Goal: Information Seeking & Learning: Find specific fact

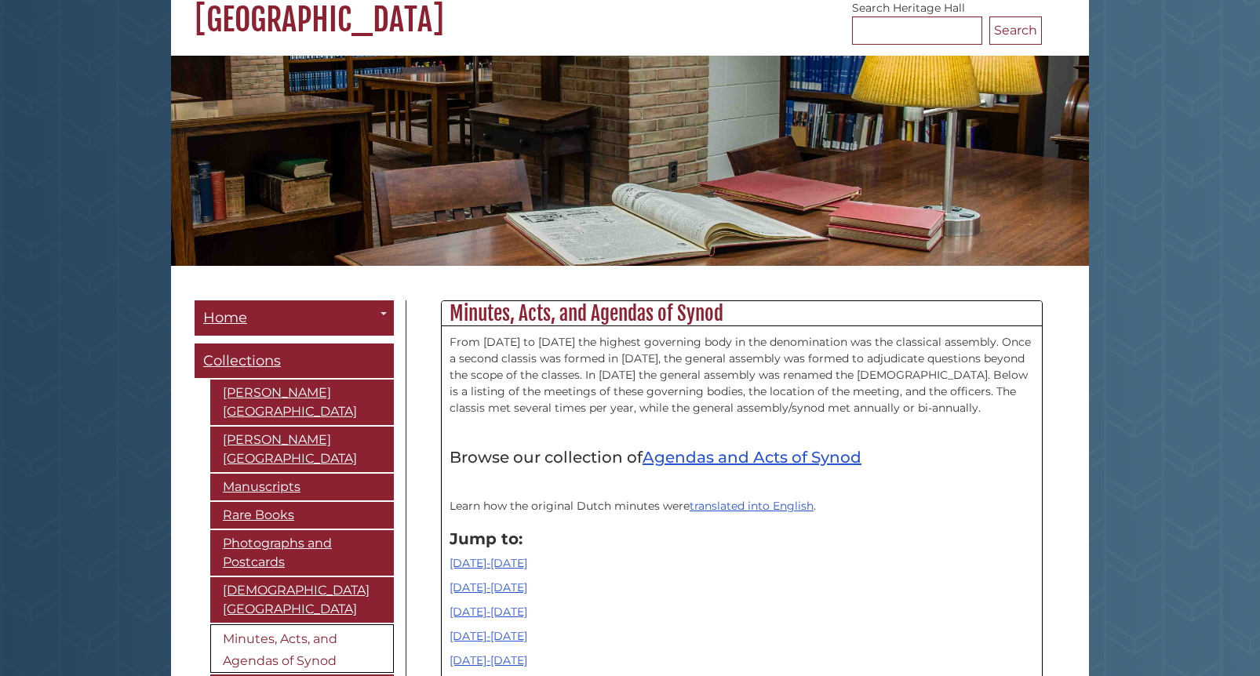
scroll to position [235, 0]
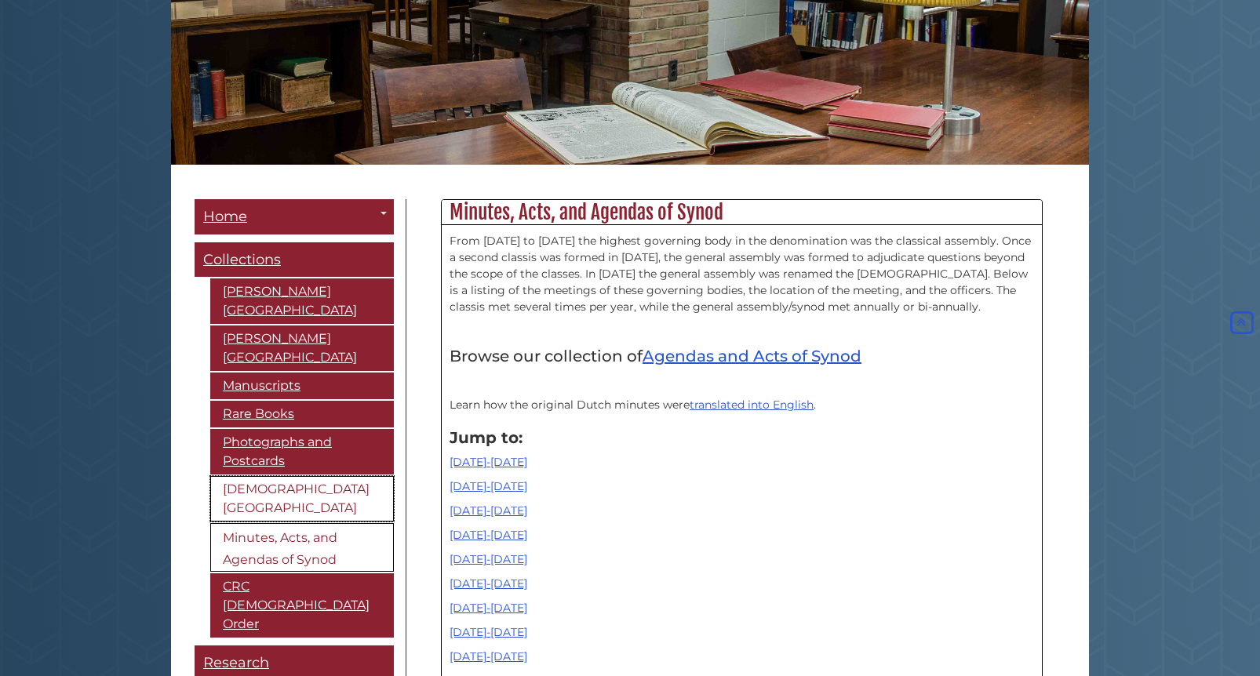
click at [272, 491] on link "[DEMOGRAPHIC_DATA][GEOGRAPHIC_DATA]" at bounding box center [302, 499] width 184 height 46
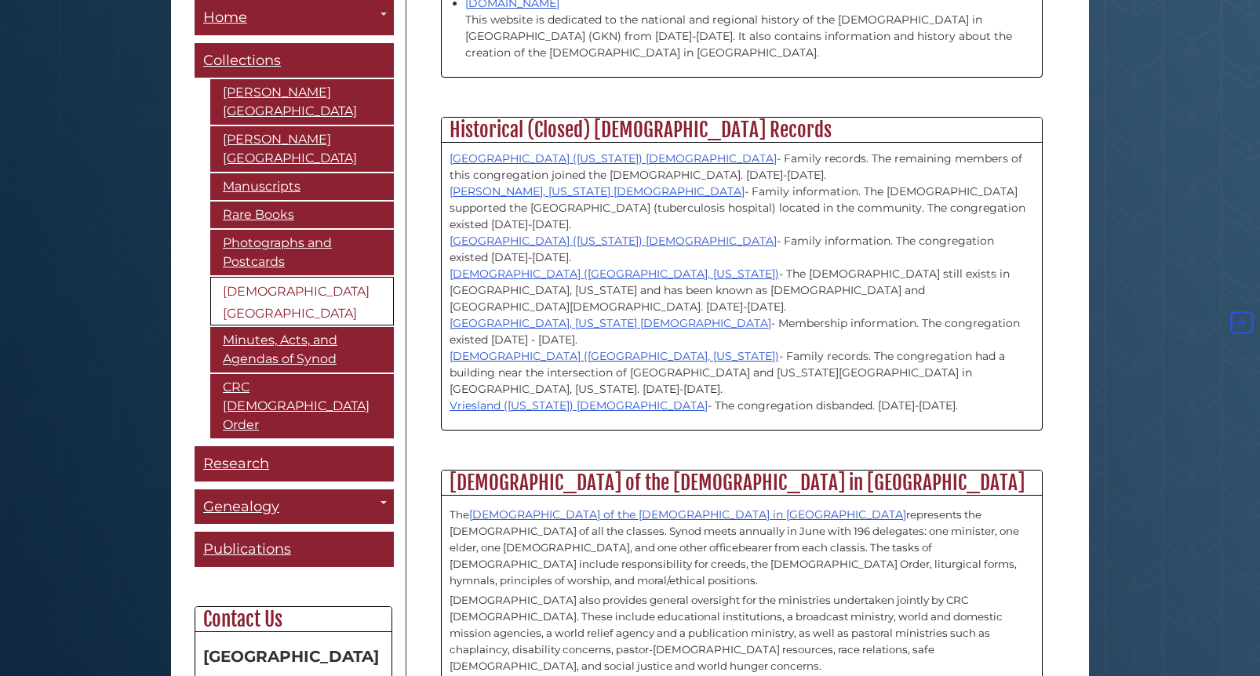
scroll to position [1698, 0]
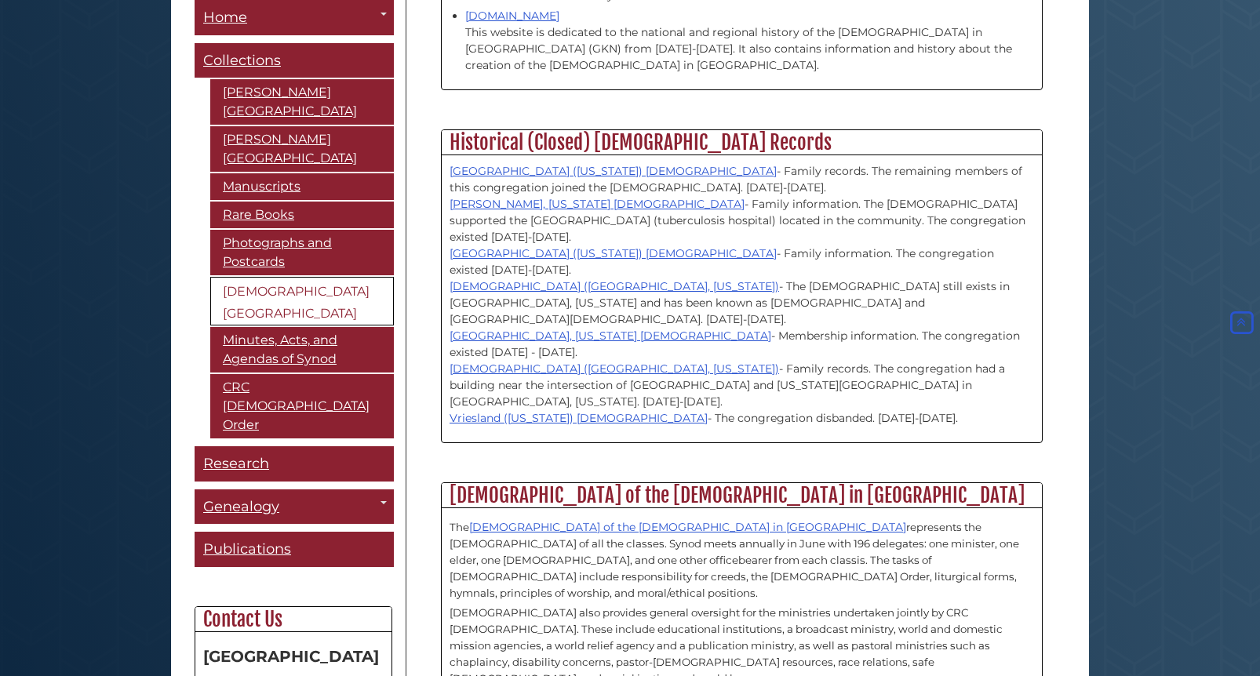
click at [293, 292] on link "[DEMOGRAPHIC_DATA][GEOGRAPHIC_DATA]" at bounding box center [302, 301] width 184 height 49
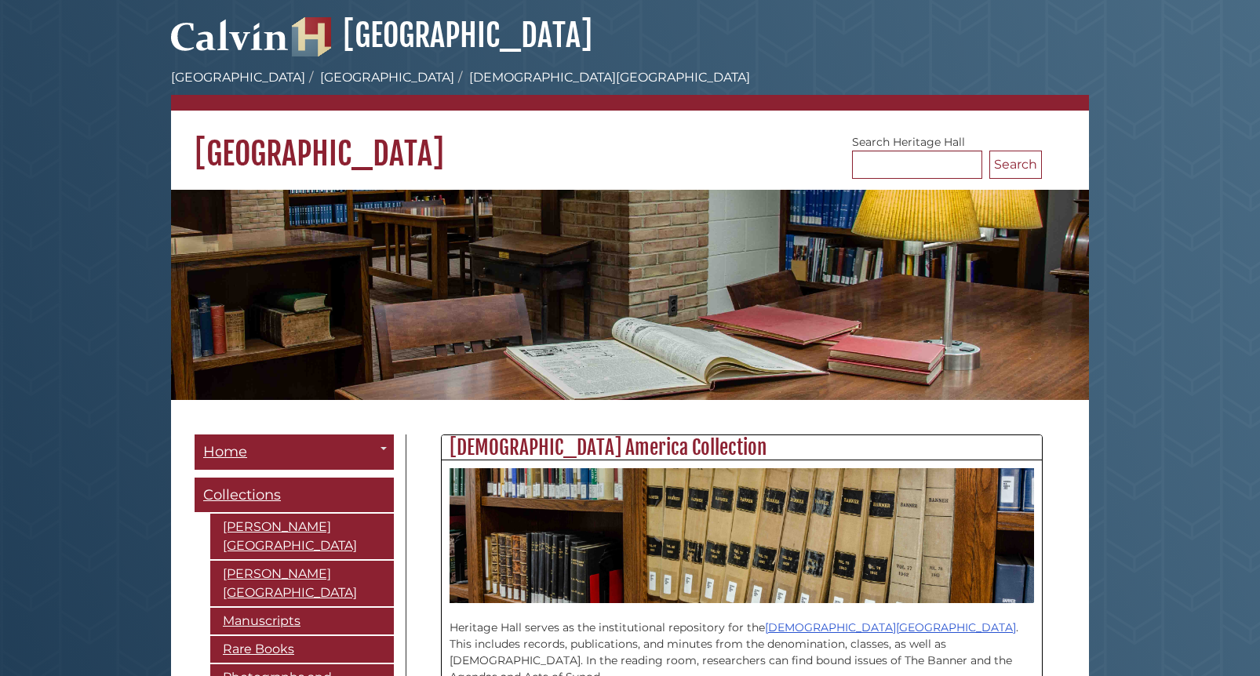
scroll to position [235, 0]
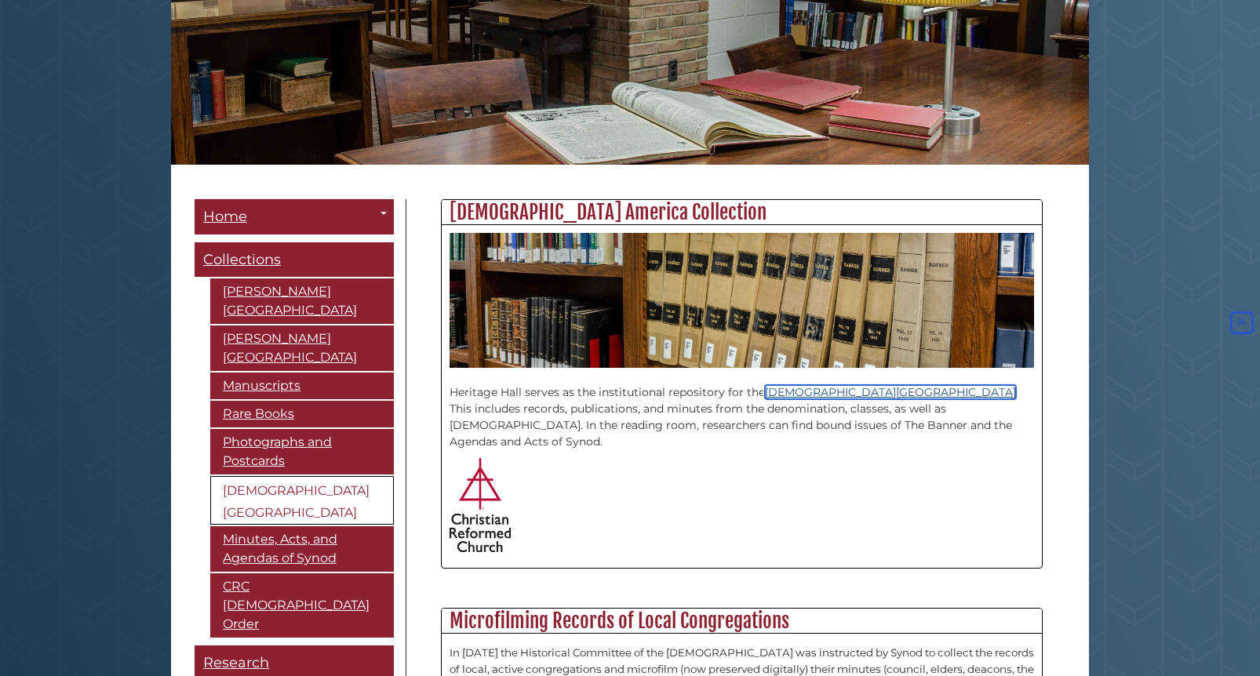
click at [804, 396] on link "[DEMOGRAPHIC_DATA][GEOGRAPHIC_DATA]" at bounding box center [890, 392] width 251 height 14
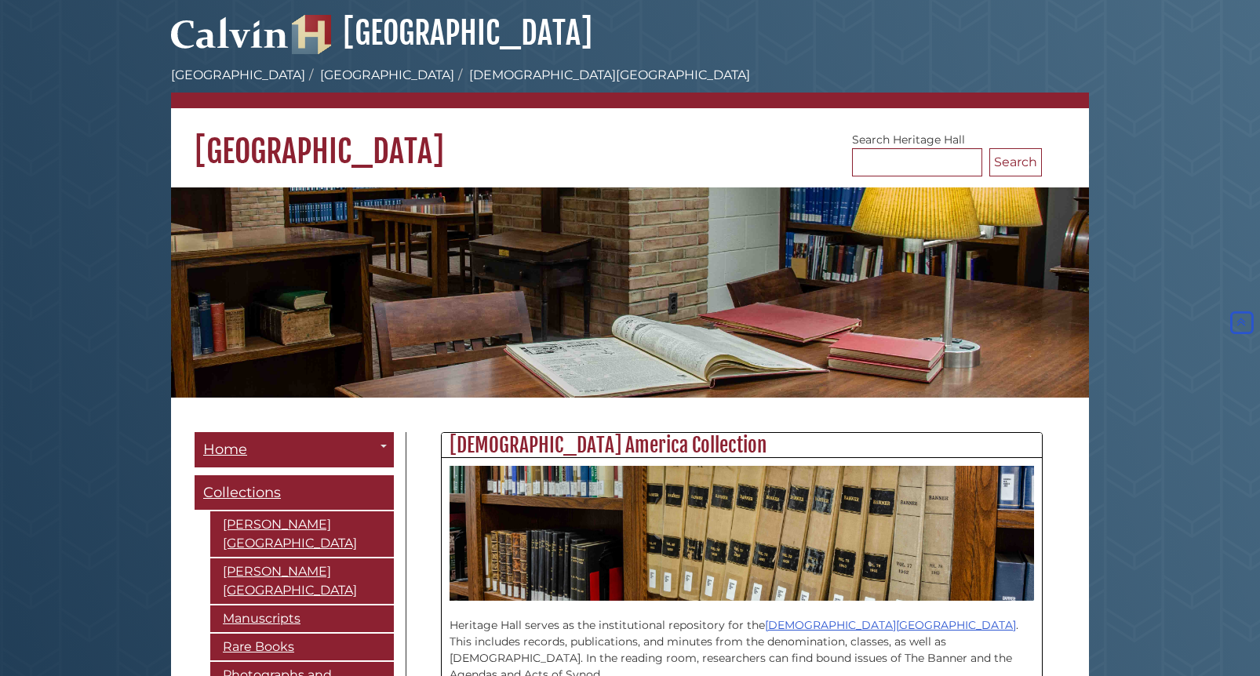
scroll to position [0, 0]
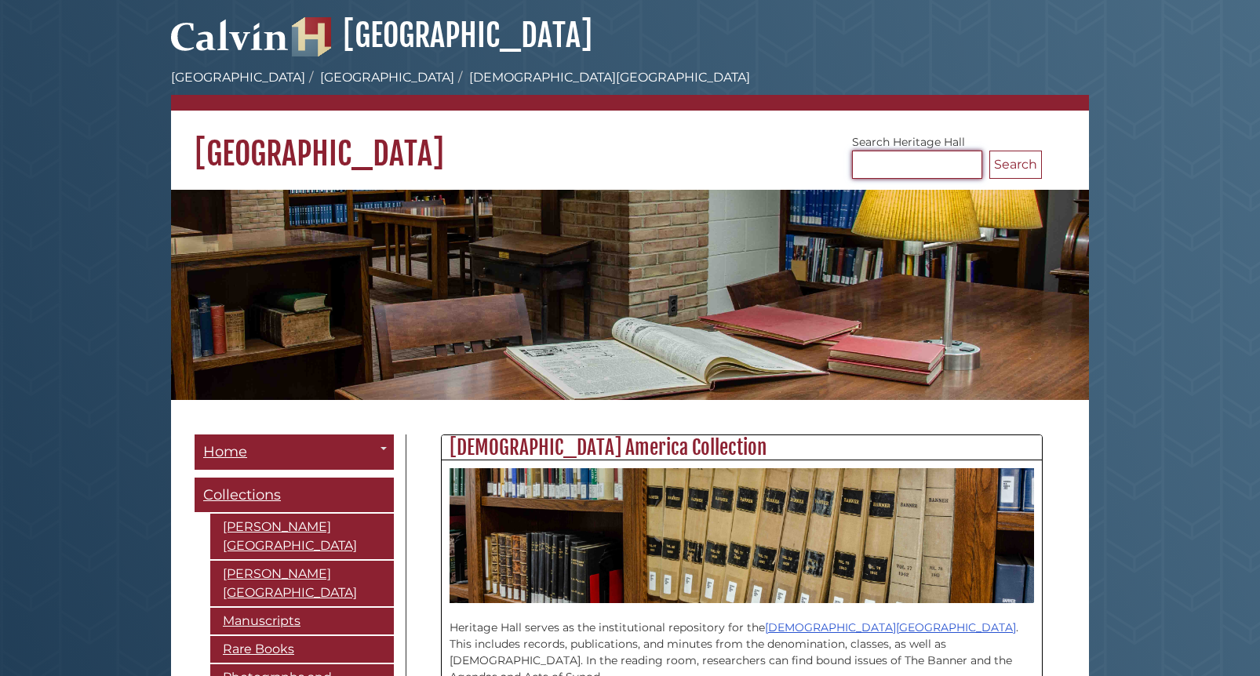
drag, startPoint x: 947, startPoint y: 168, endPoint x: 948, endPoint y: 177, distance: 8.7
click at [947, 168] on input "Search [GEOGRAPHIC_DATA]" at bounding box center [917, 165] width 130 height 28
type input "**********"
click at [1001, 162] on button "Search" at bounding box center [1016, 165] width 53 height 28
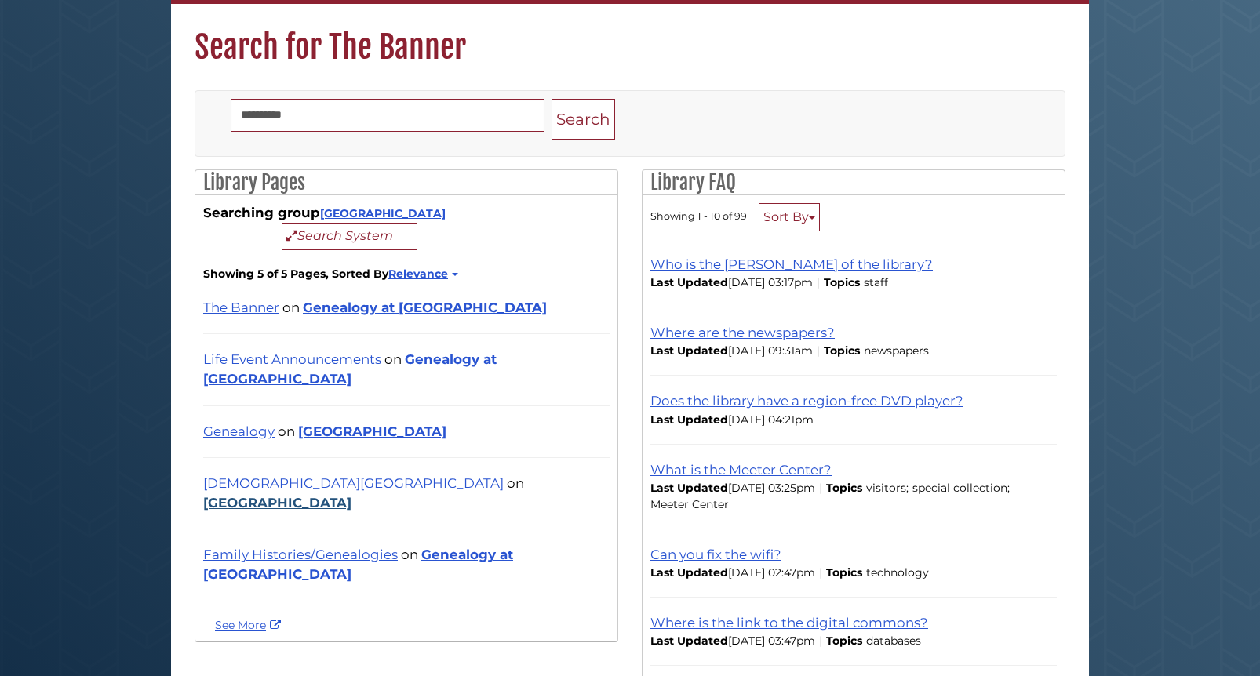
scroll to position [157, 0]
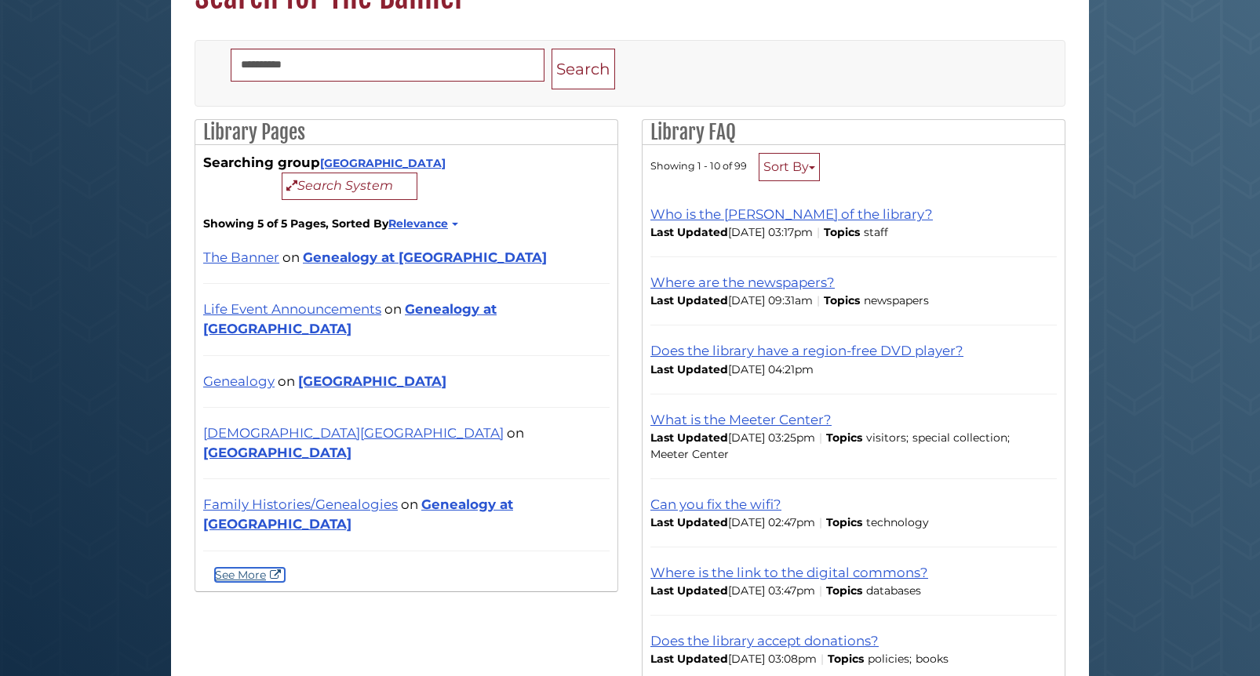
click at [272, 568] on link "See More" at bounding box center [250, 575] width 70 height 14
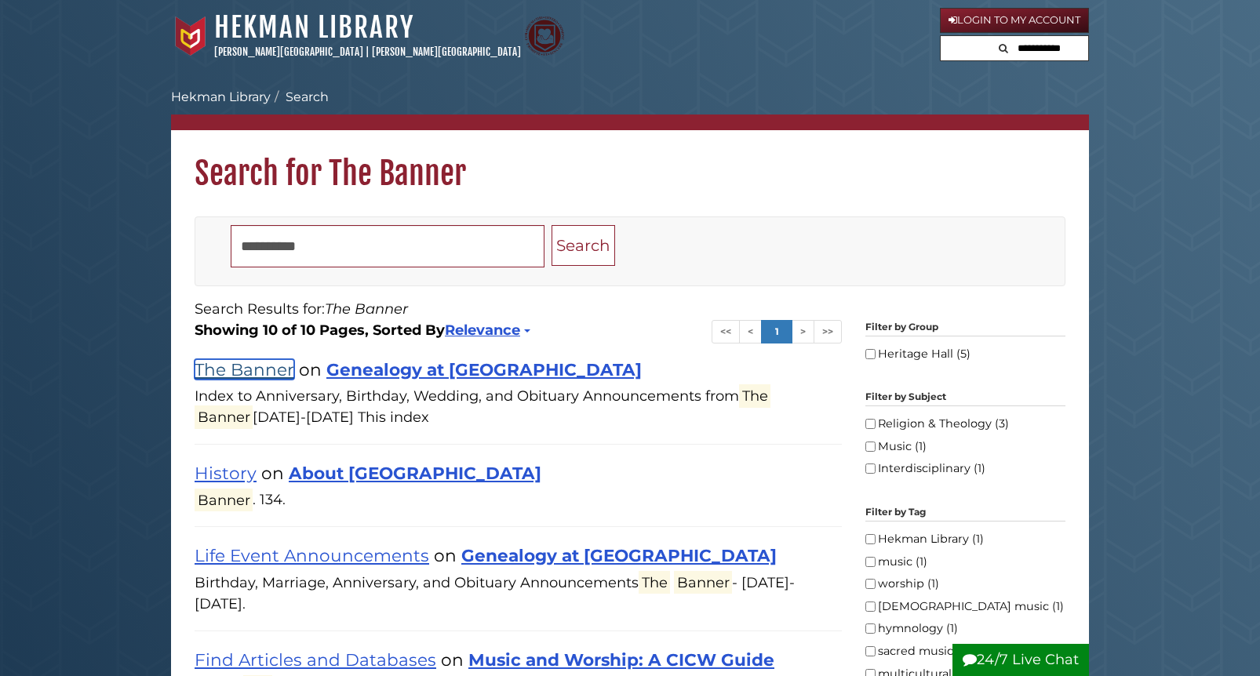
click at [263, 375] on link "The Banner" at bounding box center [245, 369] width 100 height 20
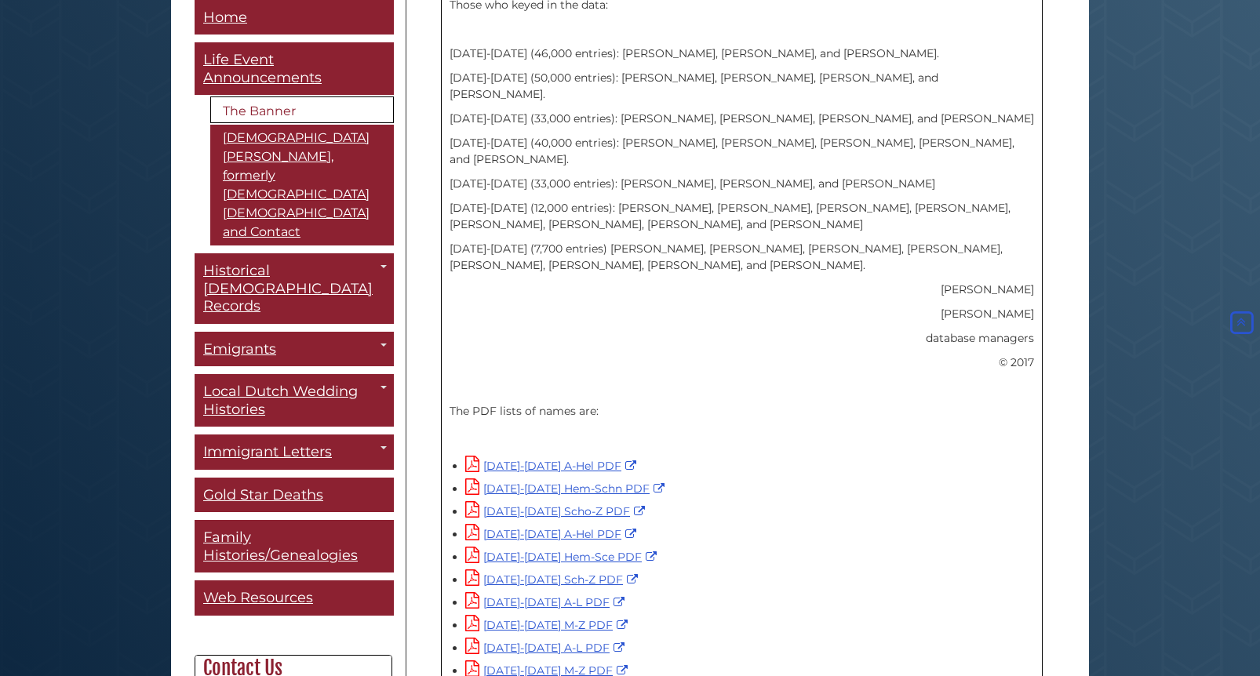
scroll to position [942, 0]
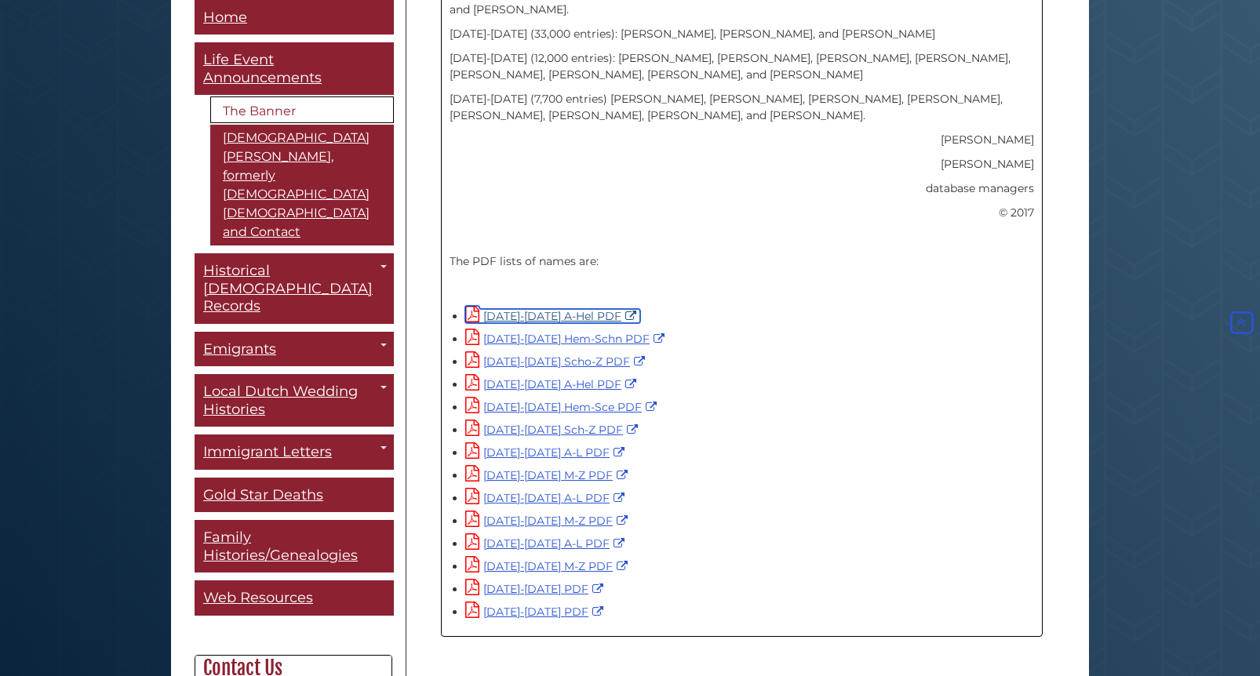
click at [572, 309] on link "[DATE]-[DATE] A-Hel PDF" at bounding box center [552, 316] width 175 height 14
